Goal: Task Accomplishment & Management: Manage account settings

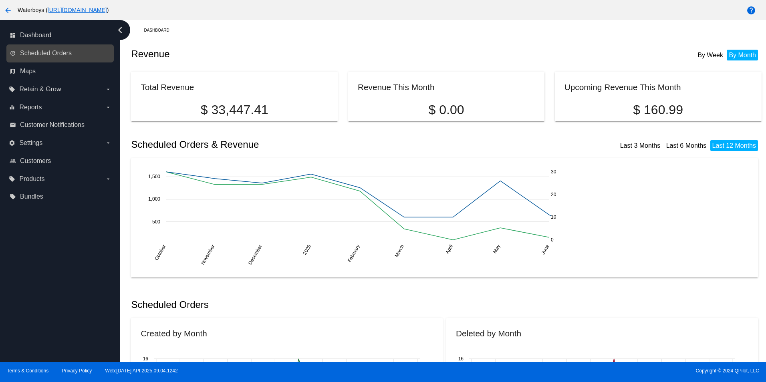
click at [62, 60] on div "update Scheduled Orders" at bounding box center [59, 53] width 107 height 18
click at [73, 57] on link "update Scheduled Orders" at bounding box center [61, 53] width 102 height 13
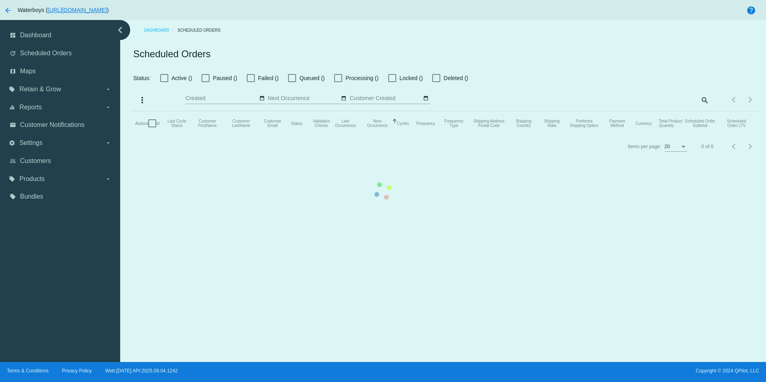
drag, startPoint x: 76, startPoint y: 104, endPoint x: 74, endPoint y: 90, distance: 14.6
click at [131, 111] on mat-table "Actions Id Last Cycle Status Customer FirstName Customer LastName Customer Emai…" at bounding box center [446, 123] width 631 height 24
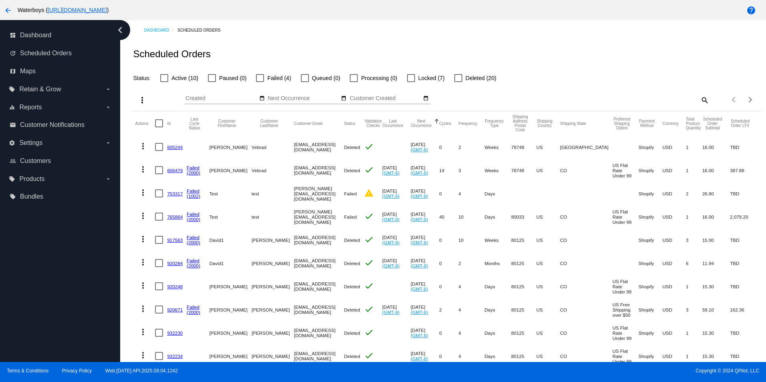
click at [170, 77] on label "Active (10)" at bounding box center [179, 78] width 38 height 10
click at [164, 82] on input "Active (10)" at bounding box center [164, 82] width 0 height 0
checkbox input "true"
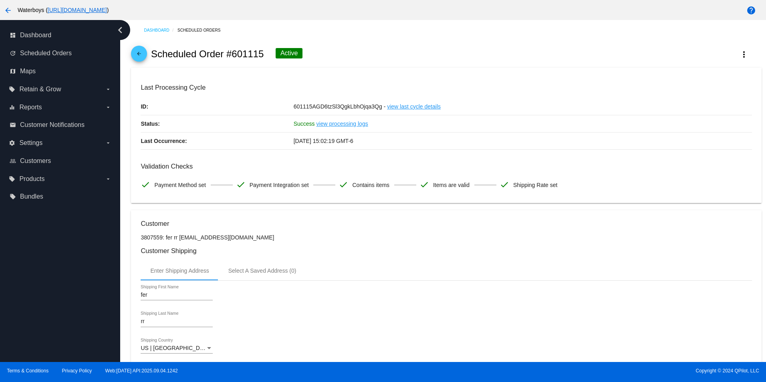
click at [241, 60] on h2 "Scheduled Order #601115" at bounding box center [207, 54] width 113 height 11
click at [245, 53] on h2 "Scheduled Order #601115" at bounding box center [207, 54] width 113 height 11
copy h2 "601115"
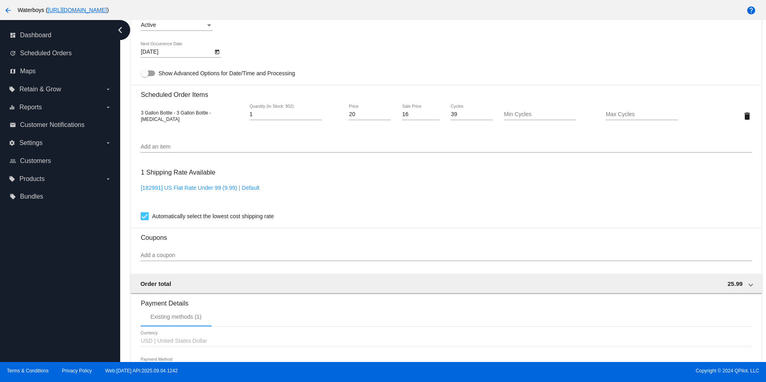
scroll to position [521, 0]
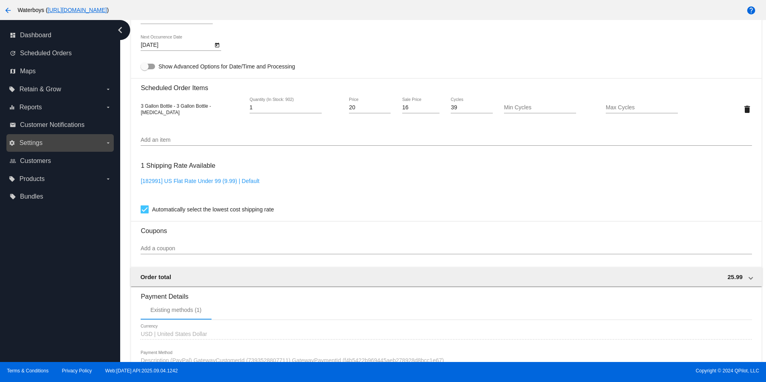
click at [47, 141] on label "settings Settings arrow_drop_down" at bounding box center [60, 143] width 102 height 13
click at [0, 0] on input "settings Settings arrow_drop_down" at bounding box center [0, 0] width 0 height 0
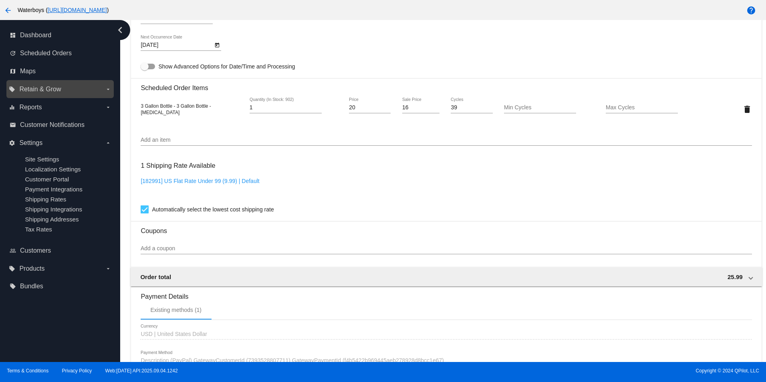
click at [53, 83] on label "local_offer Retain & Grow arrow_drop_down" at bounding box center [60, 89] width 102 height 13
click at [0, 0] on input "local_offer Retain & Grow arrow_drop_down" at bounding box center [0, 0] width 0 height 0
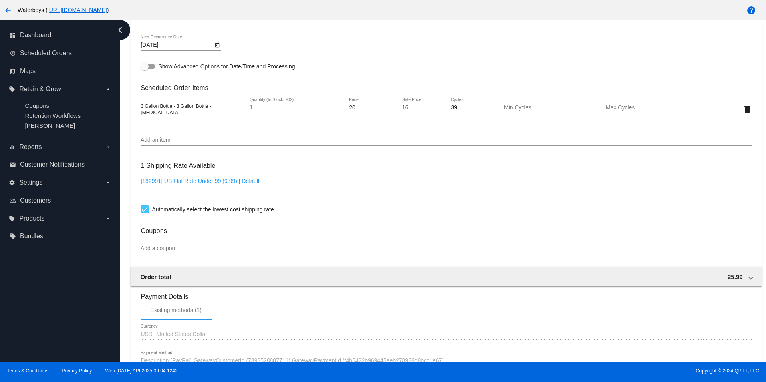
click at [170, 249] on div "Add a coupon" at bounding box center [446, 247] width 611 height 16
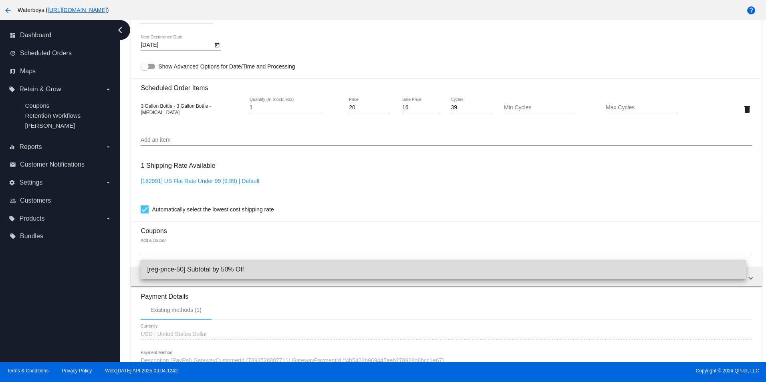
click at [178, 266] on span "[reg-price-50] Subtotal by 50% Off" at bounding box center [443, 269] width 592 height 19
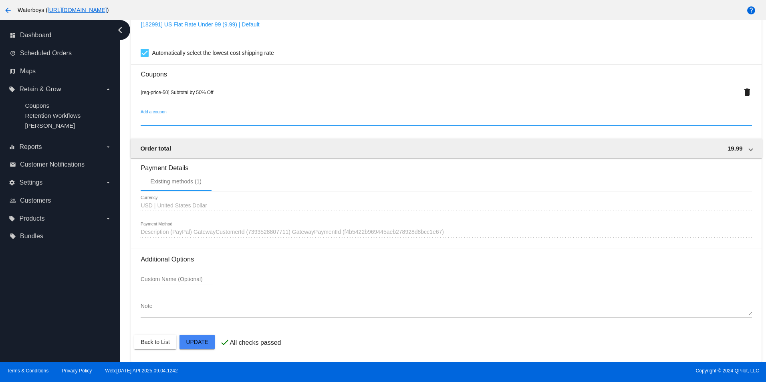
scroll to position [684, 0]
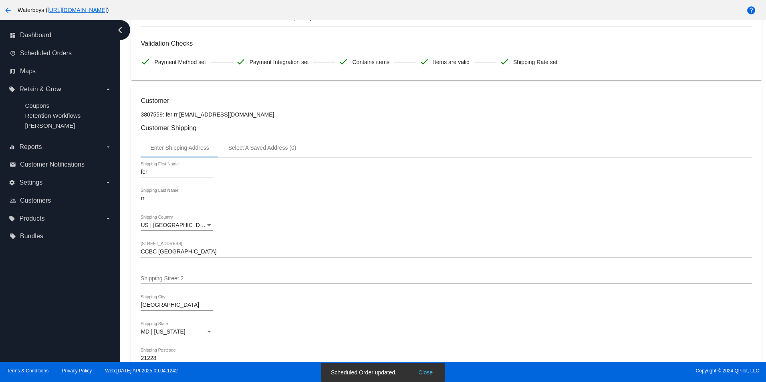
scroll to position [0, 0]
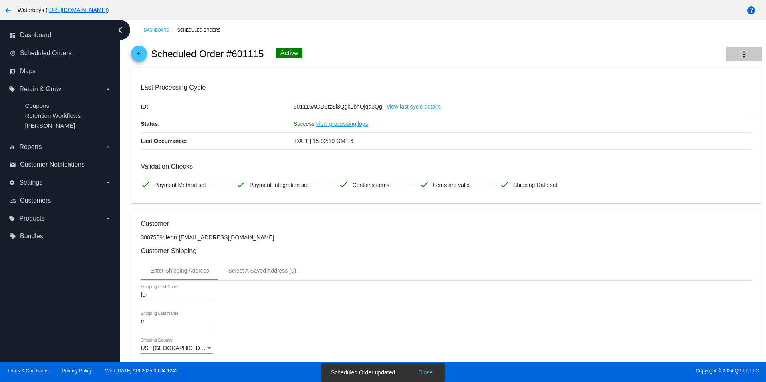
click at [731, 55] on button "more_vert" at bounding box center [744, 54] width 35 height 14
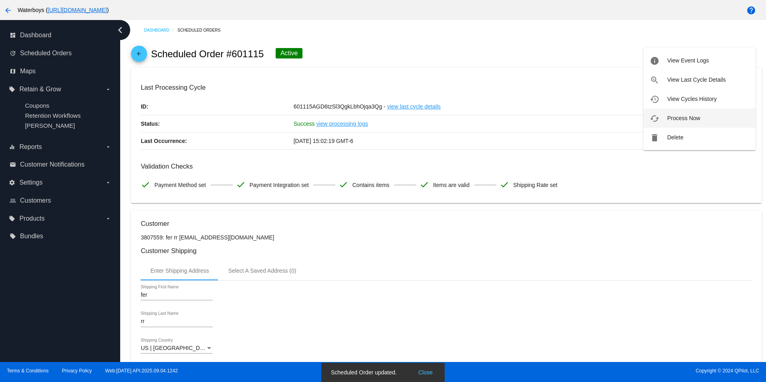
click at [680, 115] on span "Process Now" at bounding box center [683, 118] width 33 height 6
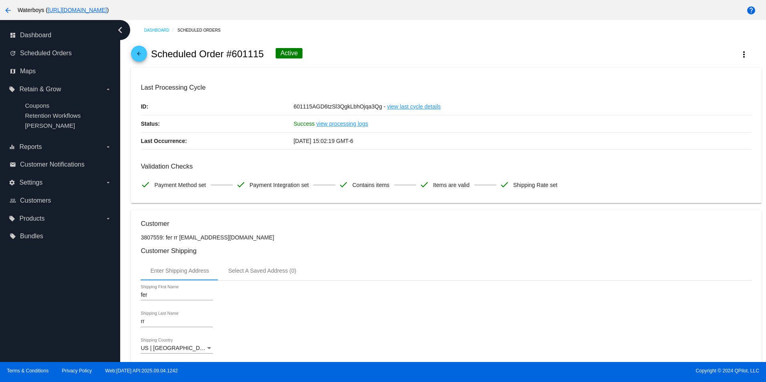
click at [238, 56] on h2 "Scheduled Order #601115" at bounding box center [207, 54] width 113 height 11
click at [238, 55] on h2 "Scheduled Order #601115" at bounding box center [207, 54] width 113 height 11
copy h2 "601115"
click at [239, 48] on div "arrow_back Scheduled Order #601115 Queued more_vert" at bounding box center [446, 53] width 631 height 27
click at [240, 49] on div "arrow_back Scheduled Order #601115 Queued more_vert" at bounding box center [446, 53] width 631 height 27
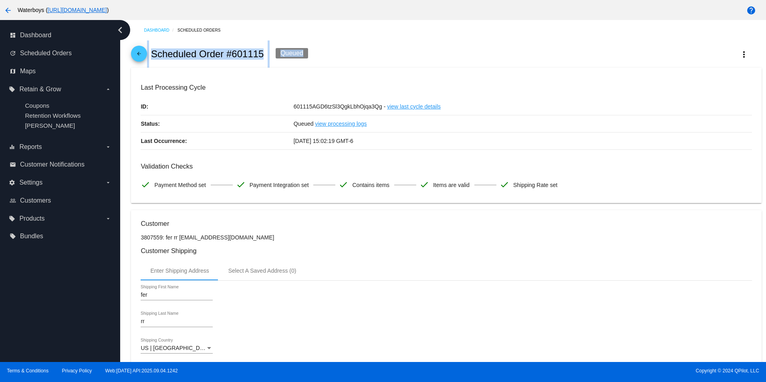
click at [240, 49] on h2 "Scheduled Order #601115" at bounding box center [207, 54] width 113 height 11
click at [240, 53] on h2 "Scheduled Order #601115" at bounding box center [207, 54] width 113 height 11
click at [243, 54] on h2 "Scheduled Order #601115" at bounding box center [207, 54] width 113 height 11
copy h2 "601115"
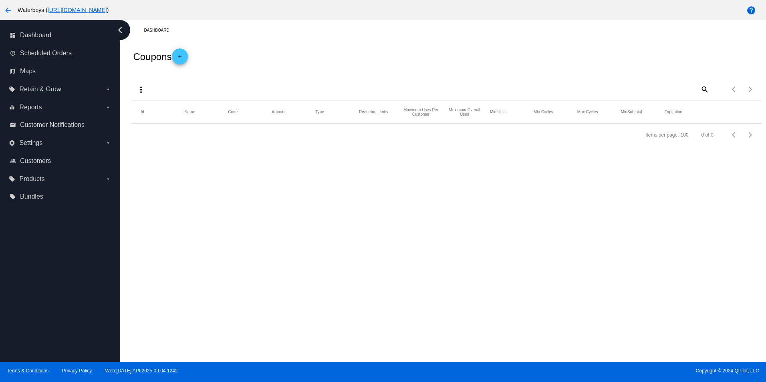
click at [241, 103] on mat-header-row "Id Name Code Amount Type Recurring Limits Maximum Uses Per Customer Maximum Ove…" at bounding box center [446, 112] width 631 height 23
click at [184, 63] on mat-icon "add" at bounding box center [180, 59] width 10 height 10
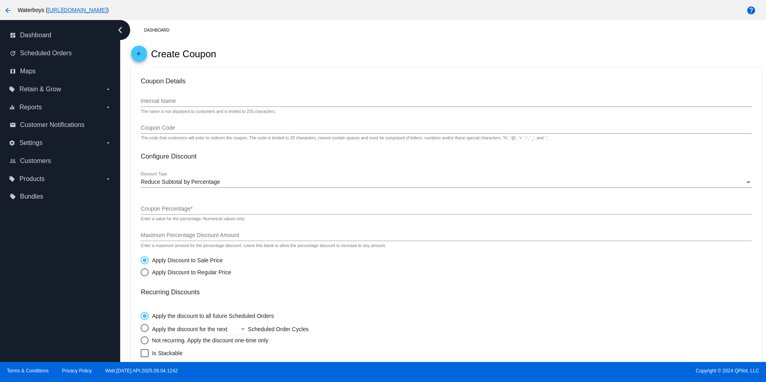
click at [180, 100] on input "Internal Name" at bounding box center [446, 101] width 611 height 6
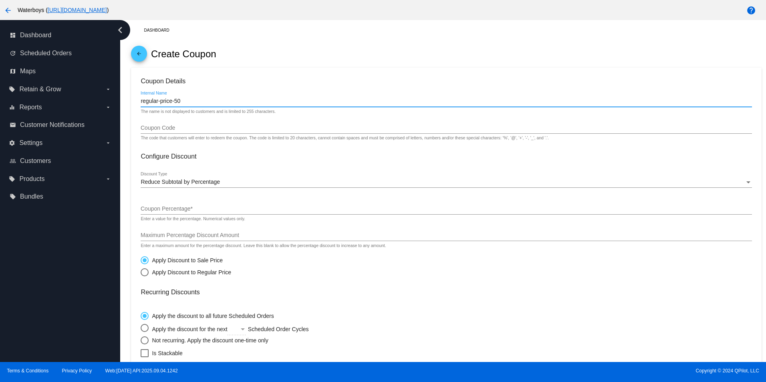
type input "regular-price-50"
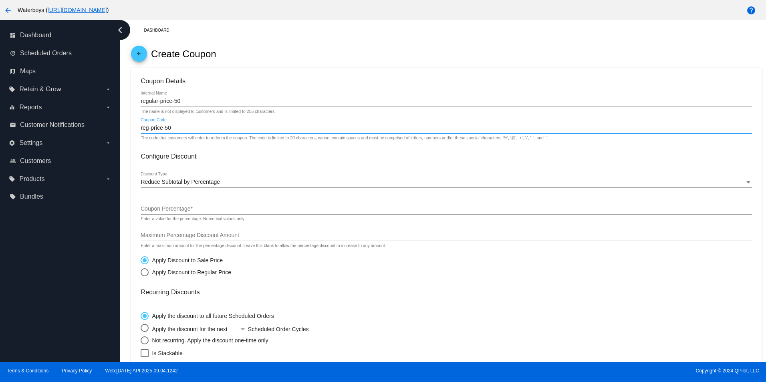
type input "reg-price-50"
click at [163, 179] on div "Reduce Subtotal by Percentage Discount Type" at bounding box center [446, 180] width 611 height 16
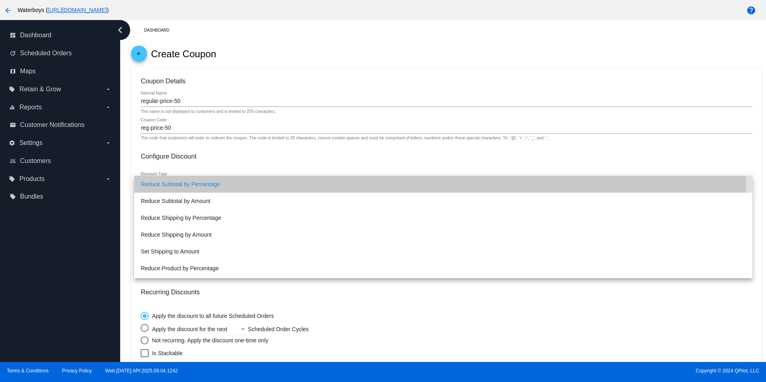
click at [189, 182] on span "Reduce Subtotal by Percentage" at bounding box center [443, 184] width 605 height 17
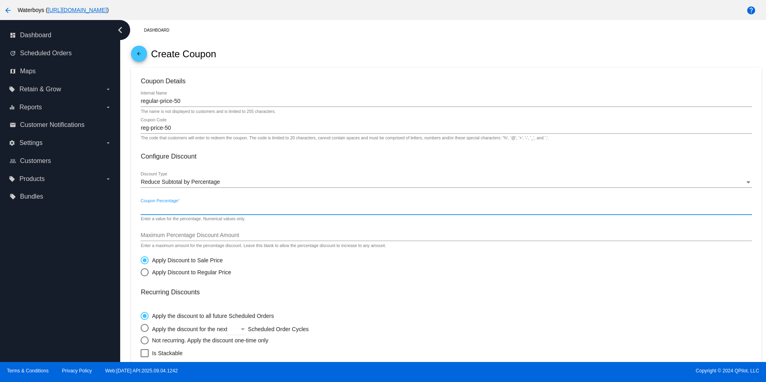
click at [184, 210] on input "Coupon Percentage *" at bounding box center [446, 209] width 611 height 6
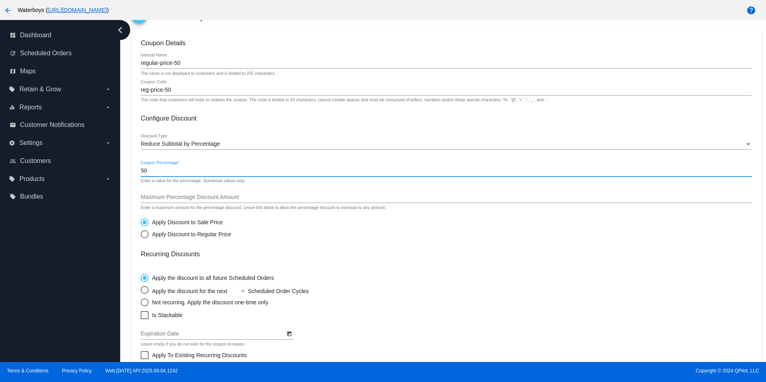
scroll to position [40, 0]
type input "50"
click at [174, 231] on div "Apply Discount to Regular Price" at bounding box center [190, 232] width 83 height 6
click at [141, 232] on input "Apply Discount to Regular Price" at bounding box center [140, 232] width 0 height 0
radio input "true"
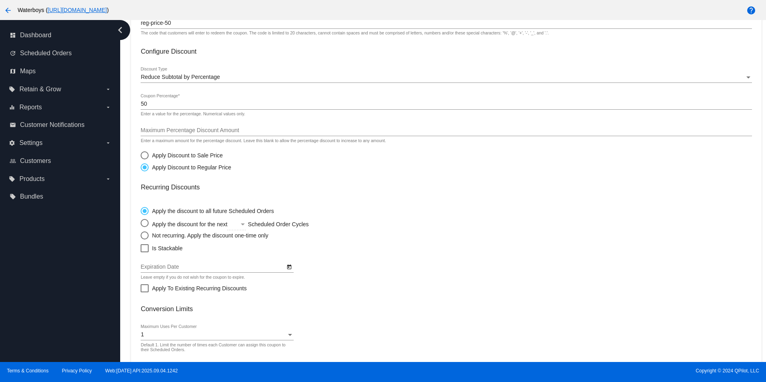
scroll to position [120, 0]
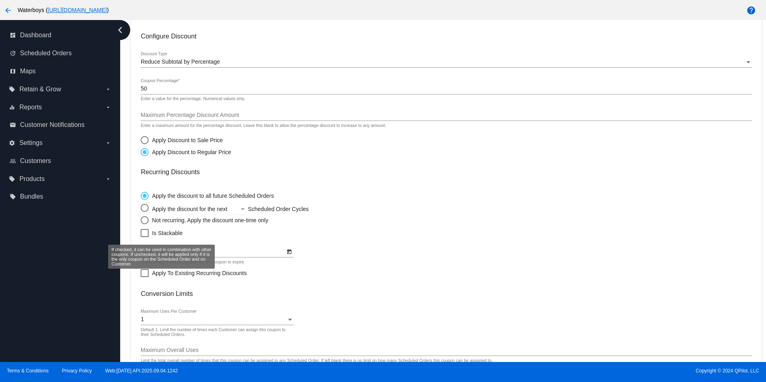
click at [172, 232] on span "Is Stackable" at bounding box center [167, 233] width 30 height 10
click at [145, 237] on input "Is Stackable" at bounding box center [144, 237] width 0 height 0
checkbox input "true"
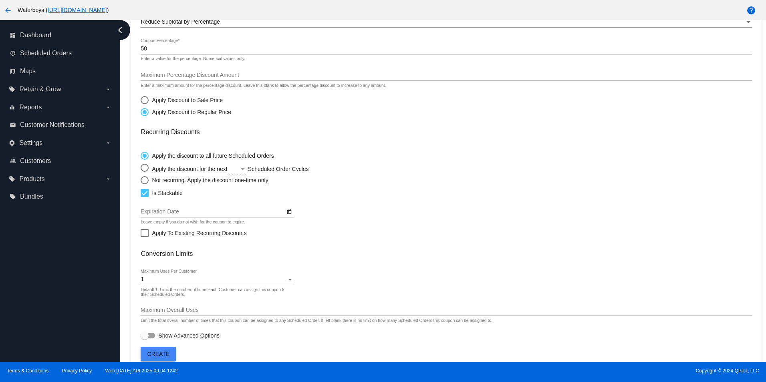
scroll to position [172, 0]
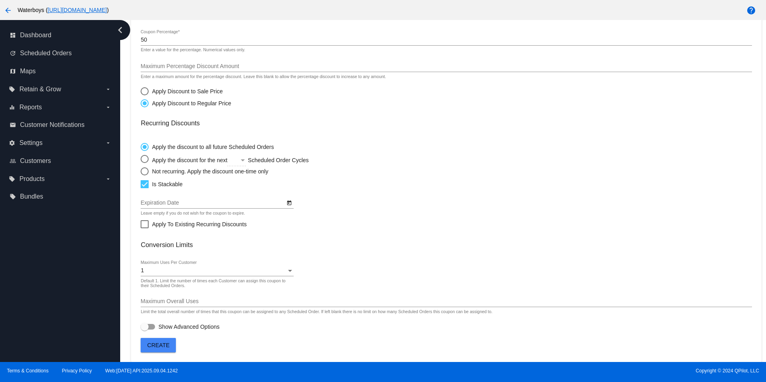
click at [152, 323] on label "Show Advanced Options" at bounding box center [180, 327] width 79 height 10
click at [145, 330] on input "Show Advanced Options" at bounding box center [144, 330] width 0 height 0
checkbox input "true"
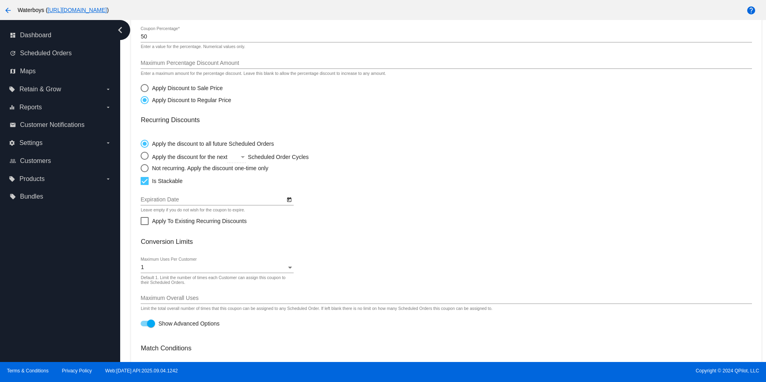
click at [170, 273] on div "1 Maximum Uses Per Customer" at bounding box center [217, 266] width 153 height 16
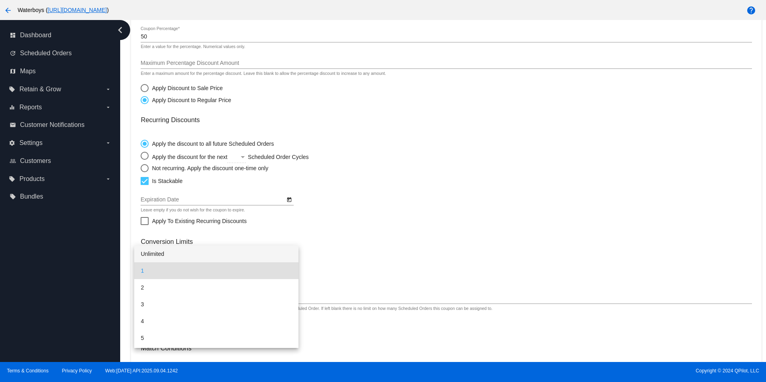
click at [171, 255] on span "Unlimited" at bounding box center [217, 254] width 152 height 17
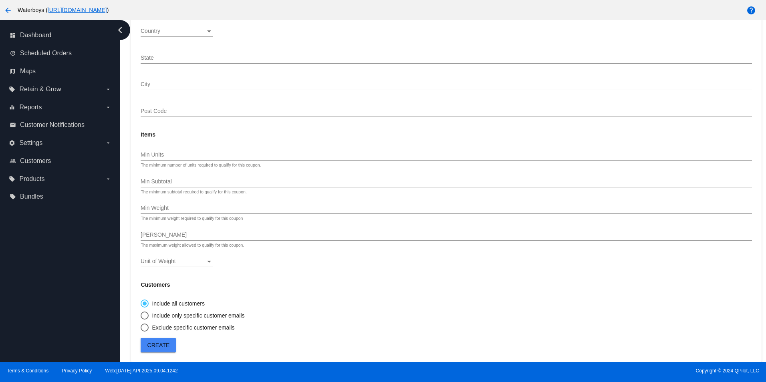
scroll to position [605, 0]
click at [161, 343] on span "Create" at bounding box center [159, 345] width 22 height 6
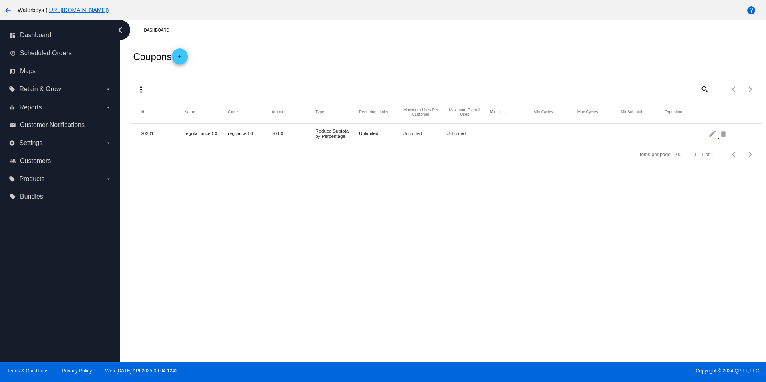
drag, startPoint x: 226, startPoint y: 134, endPoint x: 254, endPoint y: 131, distance: 27.4
click at [254, 131] on mat-row "20201 regular-price-50 reg-price-50 50.00 Reduce Subtotal by Percentage Unlimit…" at bounding box center [446, 134] width 631 height 20
copy mat-row "reg-price-50"
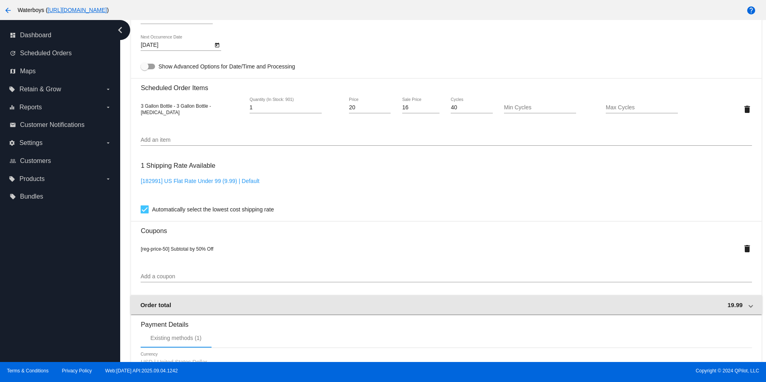
click at [391, 301] on mat-expansion-panel-header "Order total 19.99" at bounding box center [446, 304] width 631 height 19
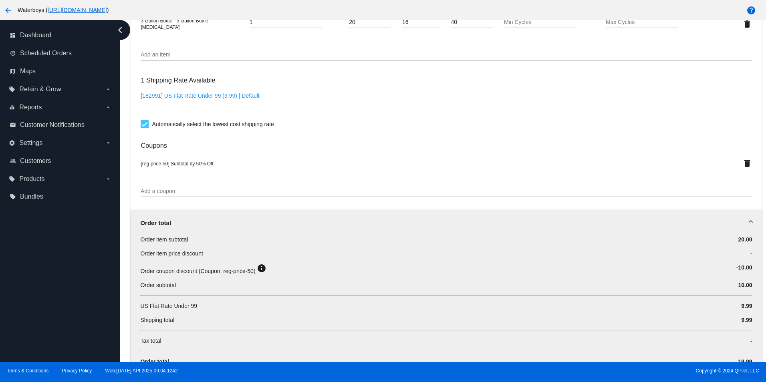
scroll to position [601, 0]
